Goal: Task Accomplishment & Management: Manage account settings

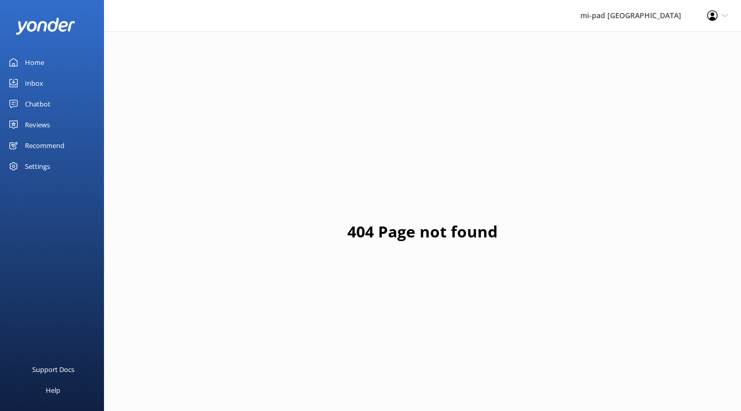
click at [35, 83] on div "Inbox" at bounding box center [34, 83] width 18 height 21
